Goal: Task Accomplishment & Management: Use online tool/utility

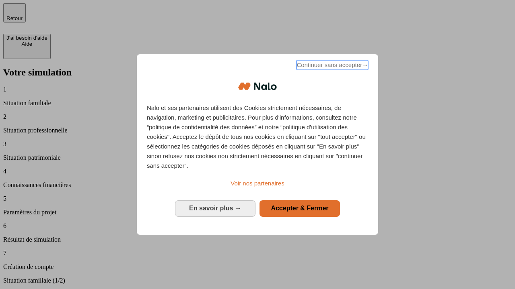
click at [331, 66] on span "Continuer sans accepter →" at bounding box center [332, 65] width 72 height 10
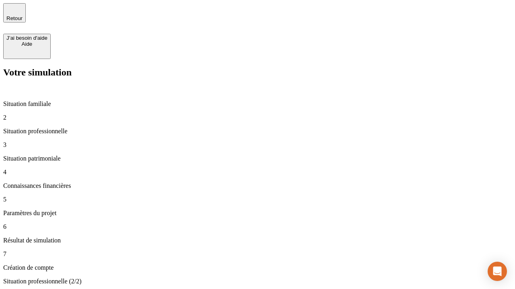
type input "30 000"
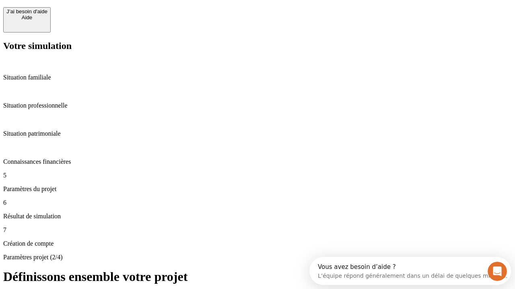
scroll to position [7, 0]
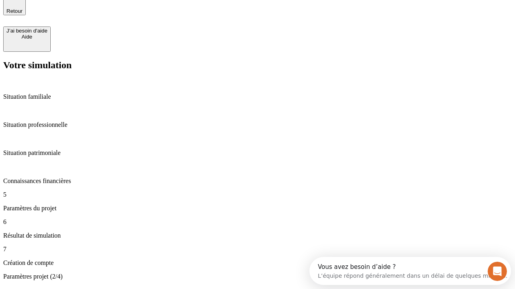
type input "25"
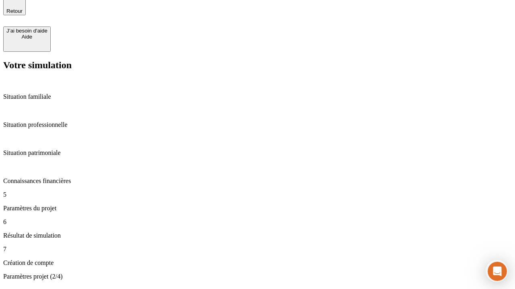
type input "64"
type input "1 000"
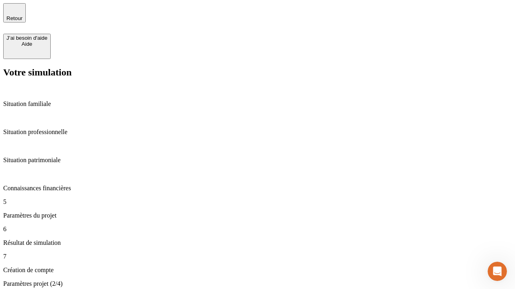
type input "640"
